Goal: Transaction & Acquisition: Obtain resource

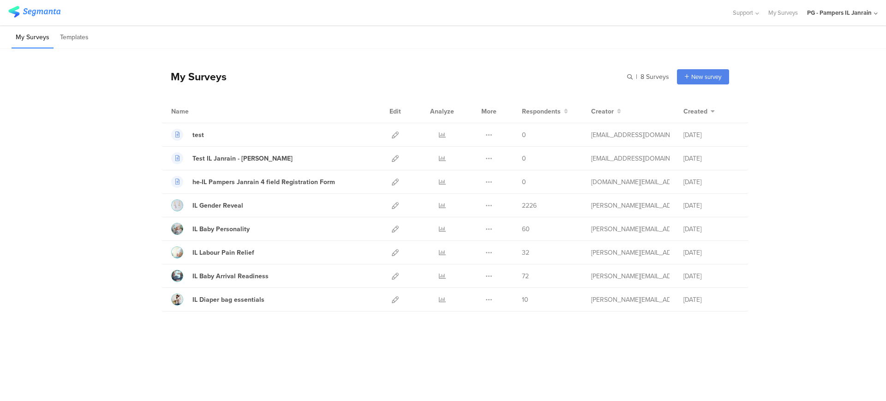
click at [708, 19] on div "Support Help Center Live Chat My Surveys PG - Pampers IL Janrain ACCOUNTS PG In…" at bounding box center [800, 12] width 155 height 25
click at [708, 11] on div "PG - Pampers IL Janrain" at bounding box center [839, 12] width 65 height 9
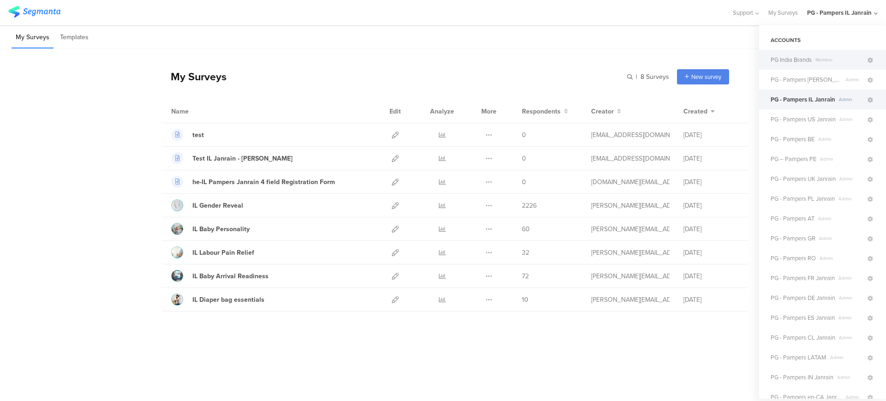
click at [708, 61] on span "Member" at bounding box center [839, 59] width 54 height 7
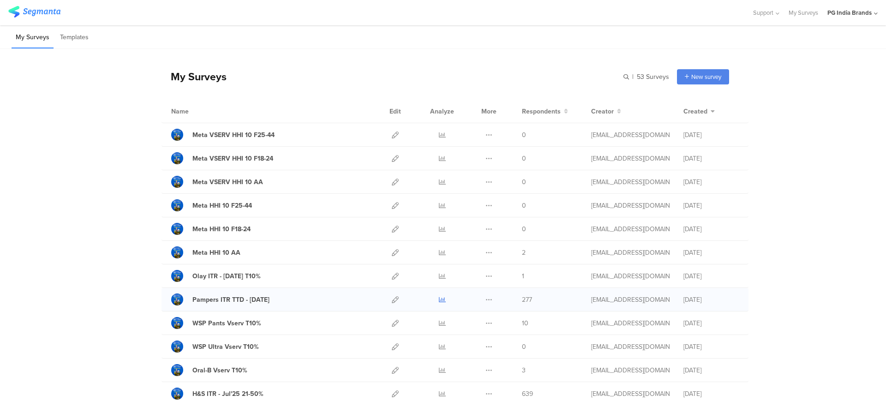
click at [439, 299] on icon at bounding box center [442, 299] width 7 height 7
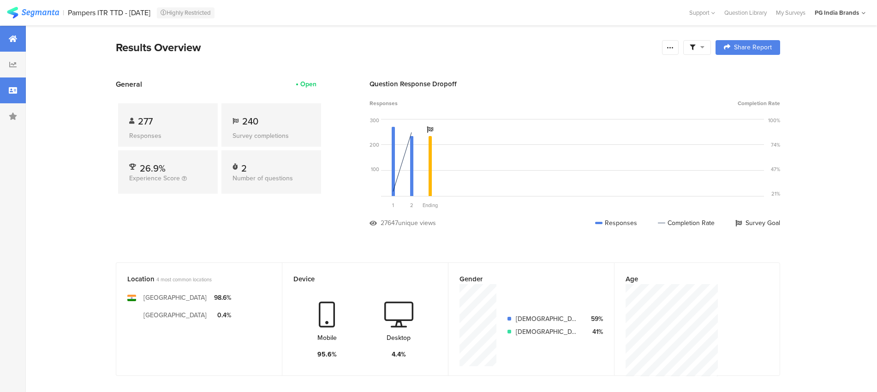
click at [9, 96] on div at bounding box center [13, 91] width 26 height 26
click at [4, 88] on div at bounding box center [13, 91] width 26 height 26
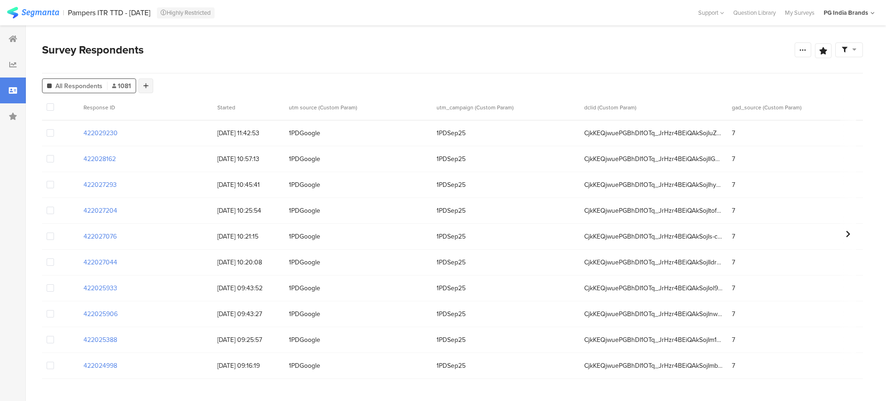
click at [145, 84] on icon at bounding box center [145, 86] width 5 height 6
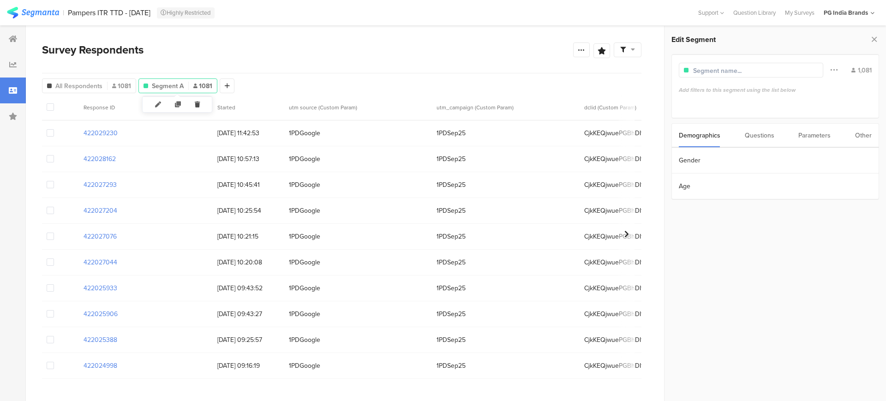
click at [198, 101] on icon at bounding box center [197, 104] width 19 height 15
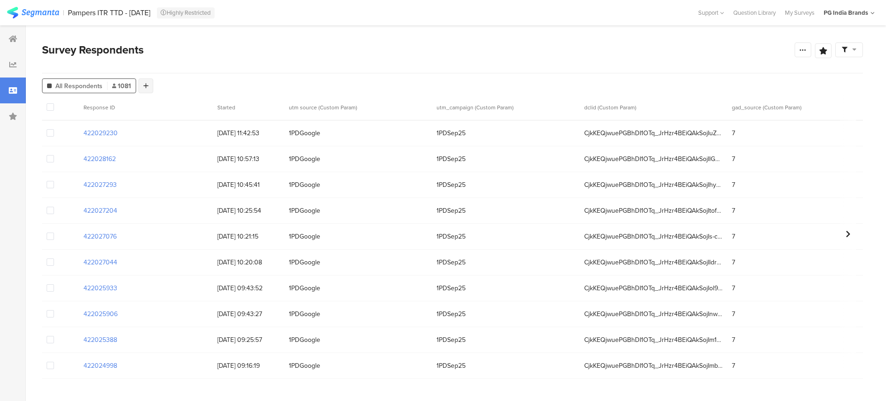
click at [150, 88] on div at bounding box center [145, 85] width 15 height 15
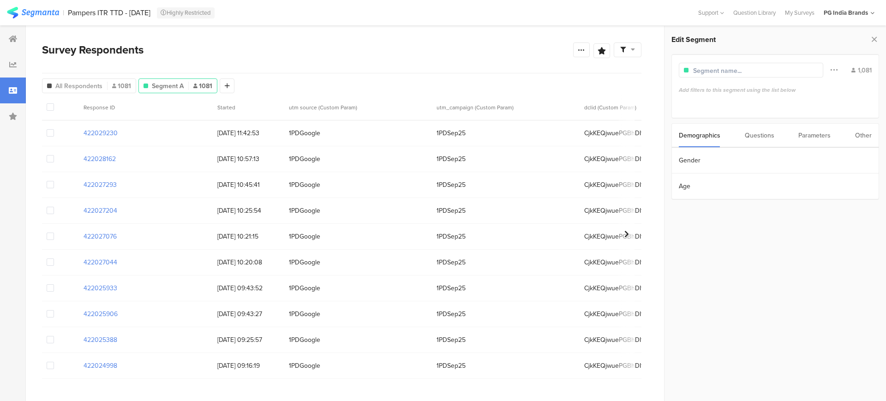
click at [789, 133] on div "Demographics Questions Parameters Other" at bounding box center [775, 135] width 208 height 24
click at [800, 135] on div "Parameters" at bounding box center [814, 136] width 32 height 24
click at [735, 184] on section "utm_campaign" at bounding box center [775, 186] width 207 height 26
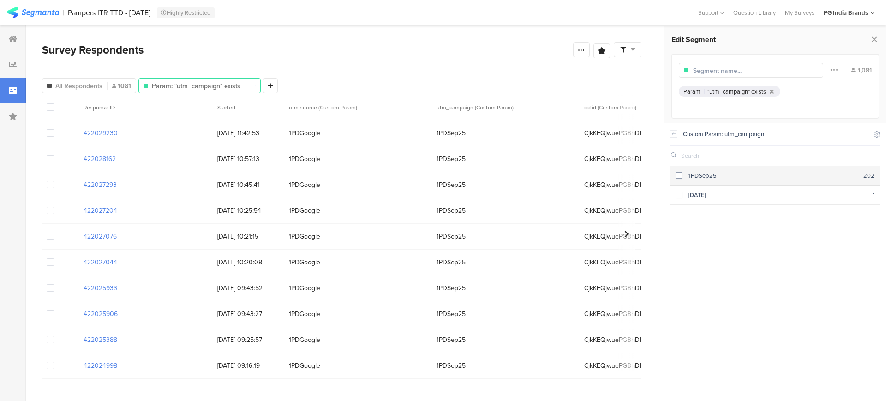
click at [678, 176] on span at bounding box center [679, 175] width 6 height 6
click at [871, 39] on icon at bounding box center [874, 39] width 10 height 13
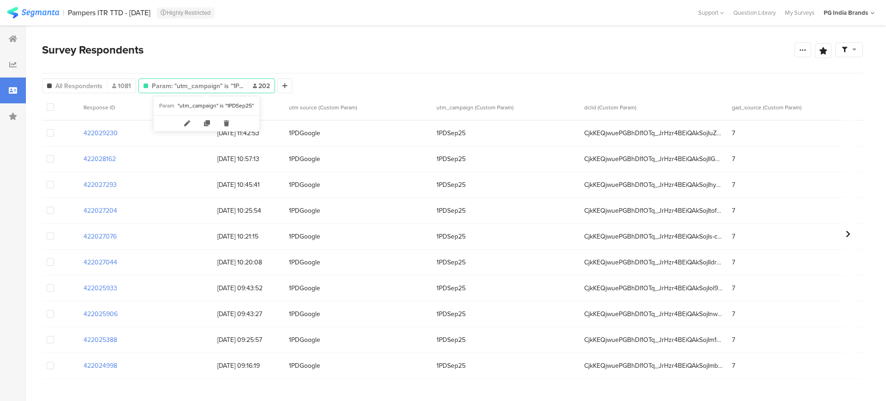
click at [239, 84] on span "Param: "utm_campaign" is "1P..." at bounding box center [197, 86] width 91 height 10
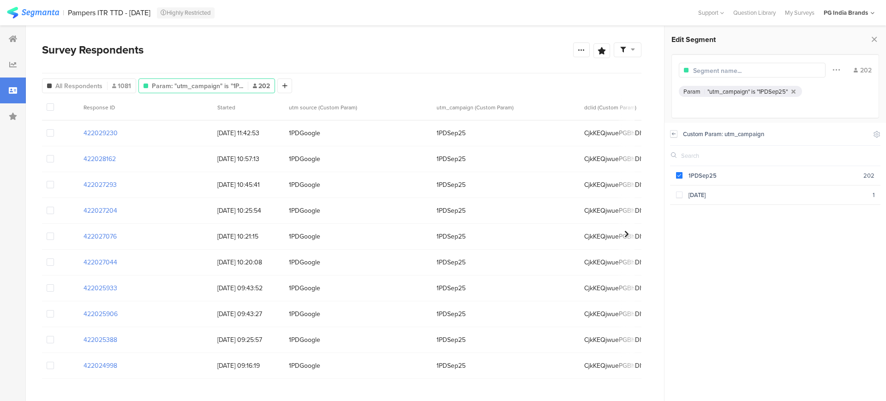
click at [674, 132] on icon at bounding box center [673, 133] width 6 height 7
click at [704, 162] on section "utm source" at bounding box center [775, 161] width 207 height 26
click at [679, 173] on span at bounding box center [679, 175] width 6 height 6
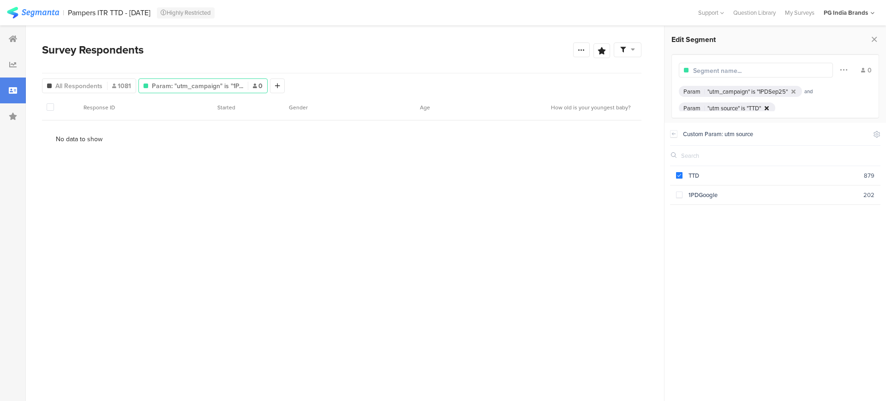
click at [767, 108] on icon at bounding box center [767, 108] width 4 height 6
click at [701, 159] on section "utm source" at bounding box center [775, 161] width 207 height 26
click at [676, 195] on span at bounding box center [679, 194] width 6 height 6
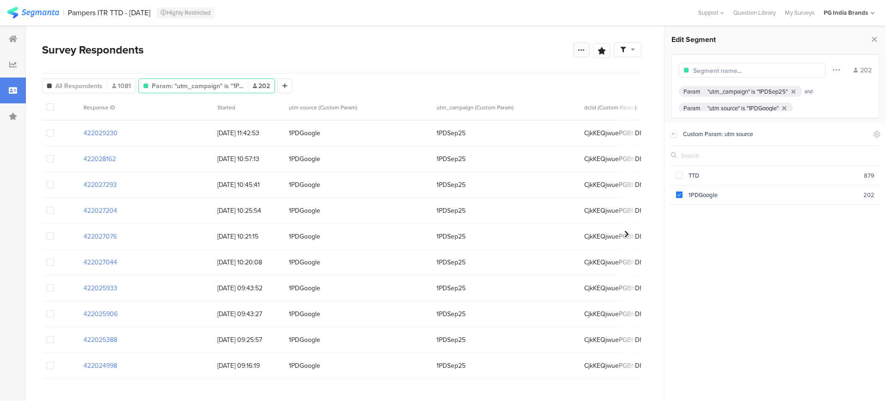
click at [577, 51] on div at bounding box center [581, 49] width 17 height 15
click at [488, 135] on section "Export Results" at bounding box center [516, 143] width 148 height 20
click at [487, 137] on section "Export Results" at bounding box center [516, 143] width 148 height 20
click at [486, 140] on span "Export Results" at bounding box center [482, 143] width 42 height 10
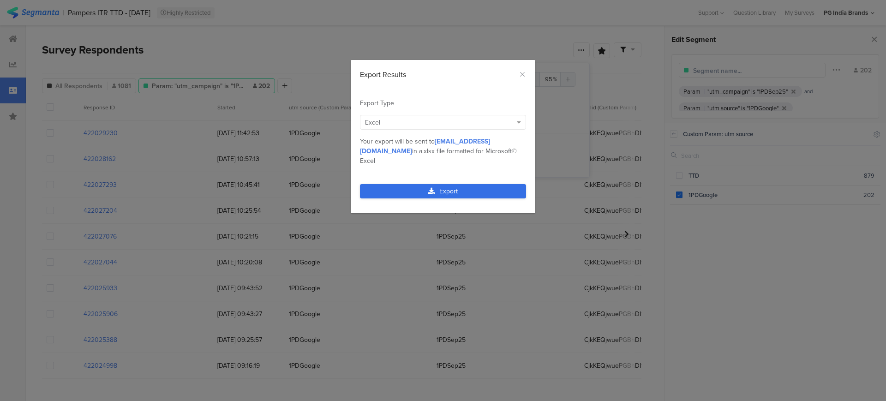
click at [462, 184] on link "Export" at bounding box center [443, 191] width 166 height 14
